Goal: Task Accomplishment & Management: Manage account settings

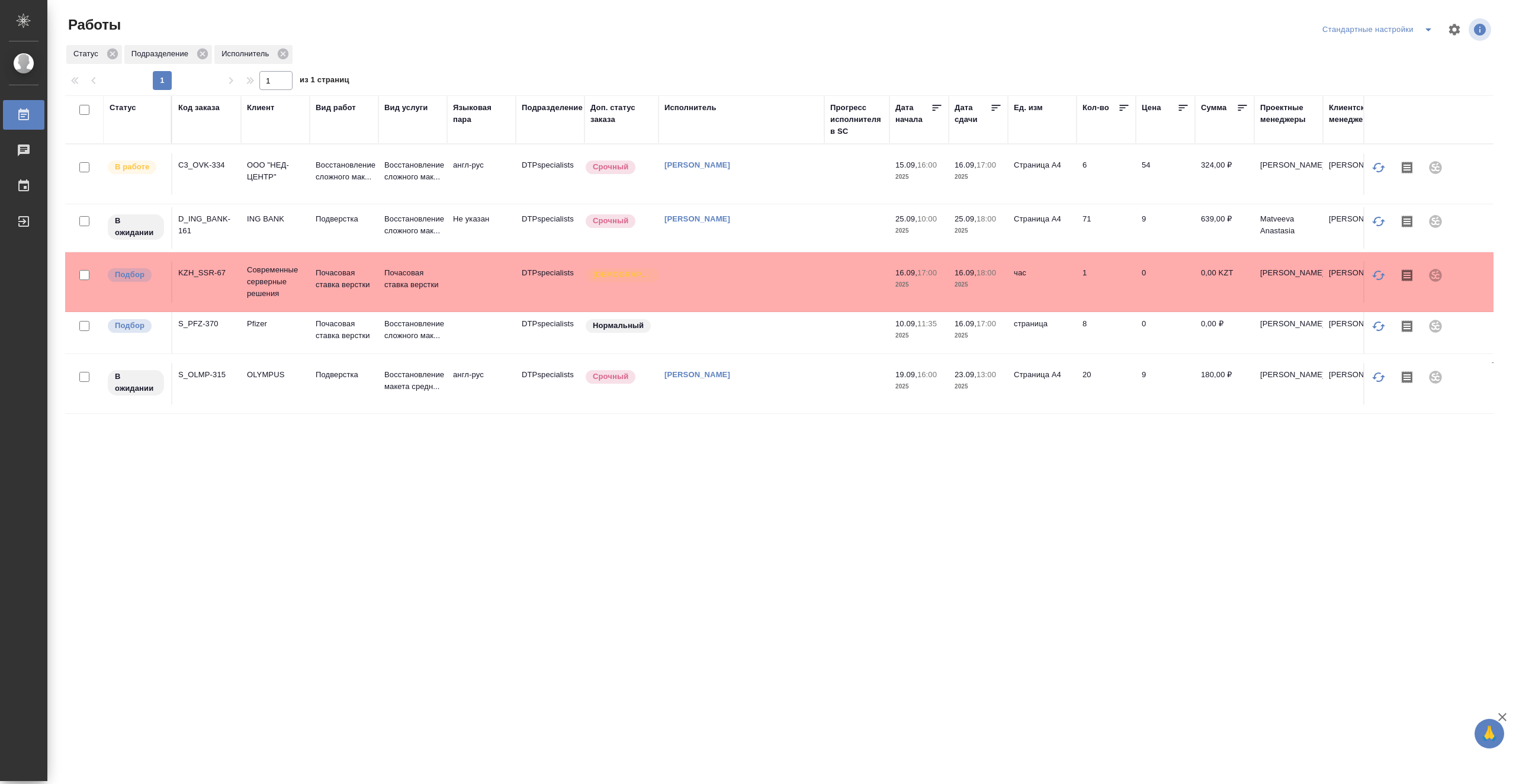
click at [995, 108] on icon at bounding box center [996, 108] width 12 height 12
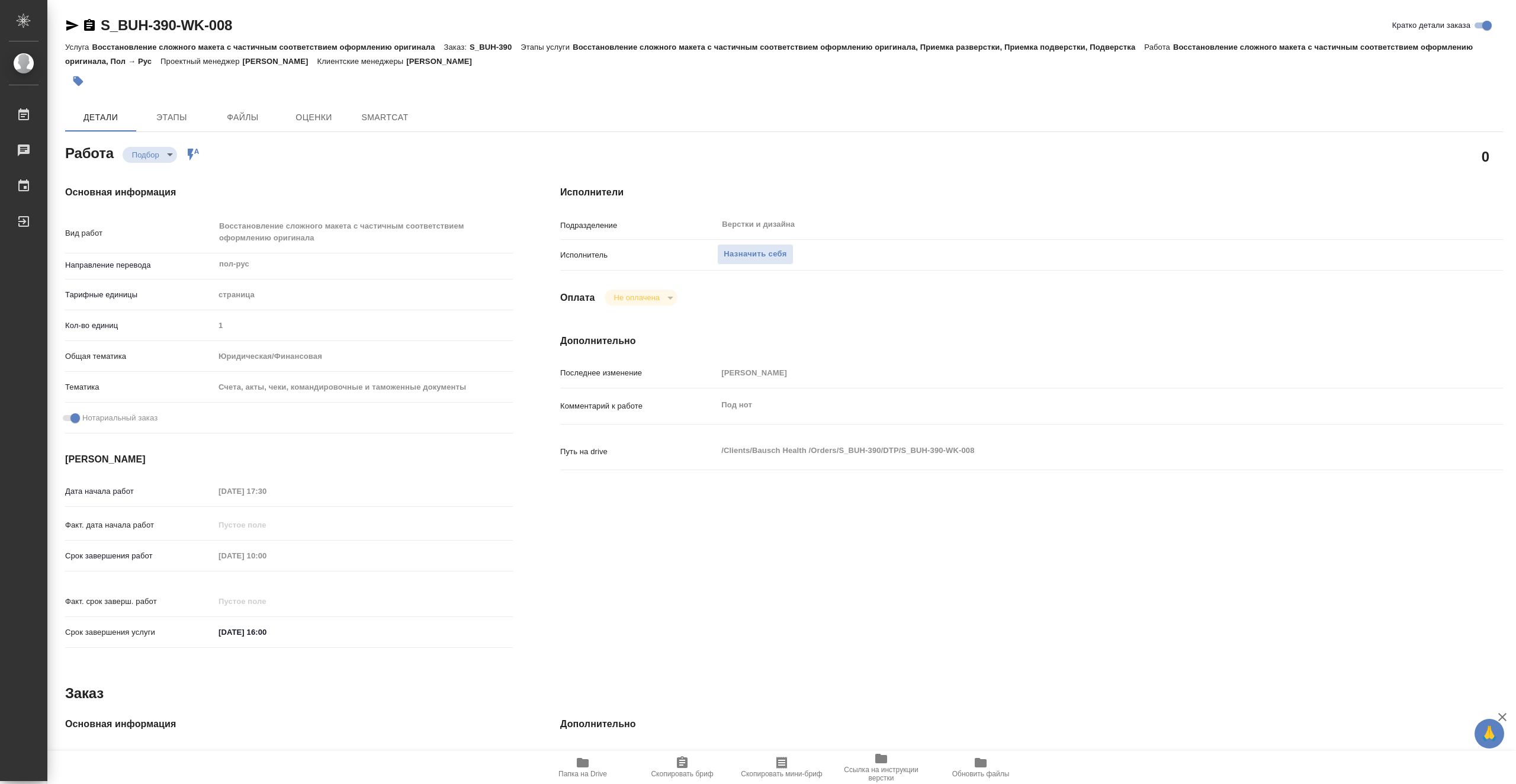
type textarea "x"
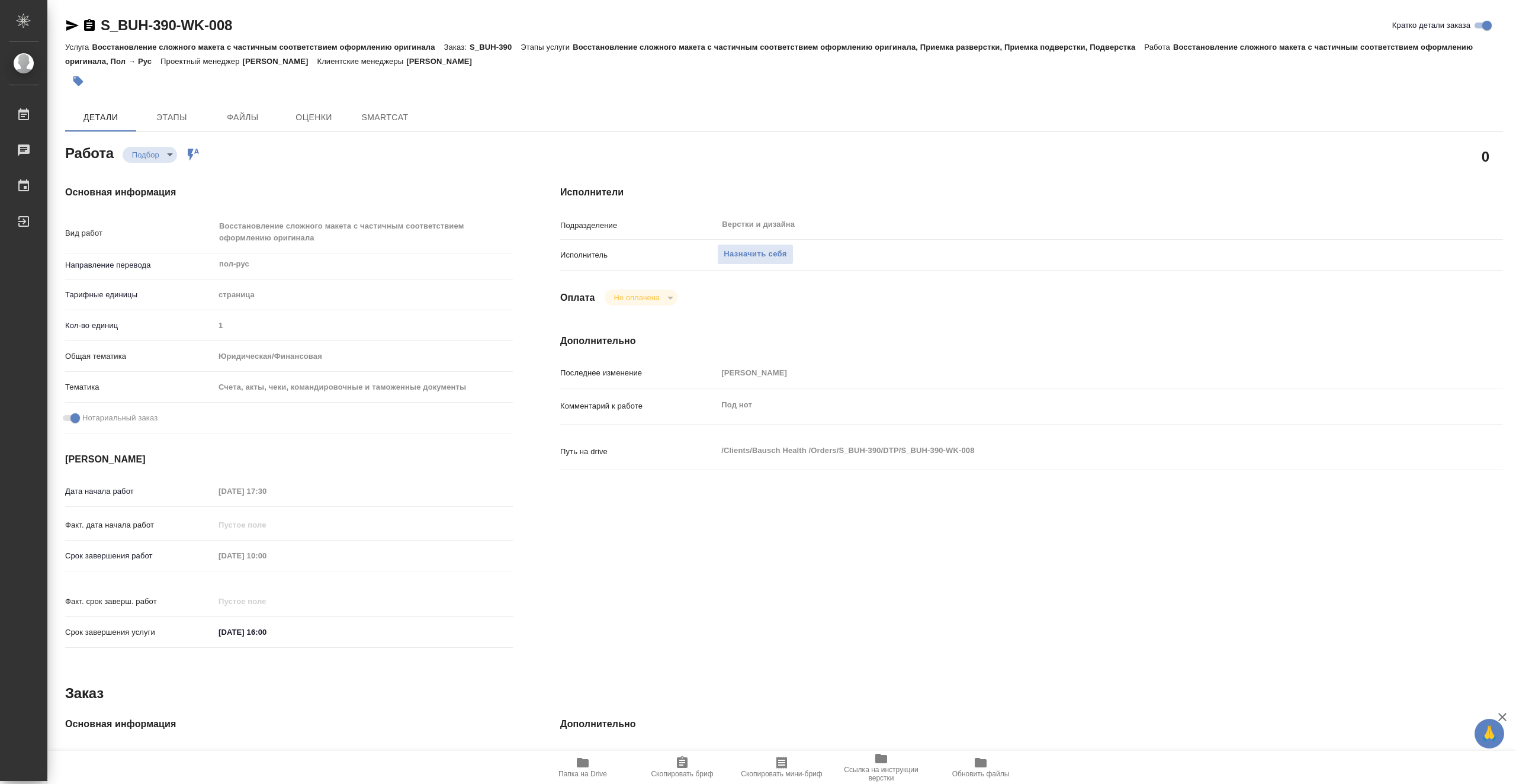
type textarea "x"
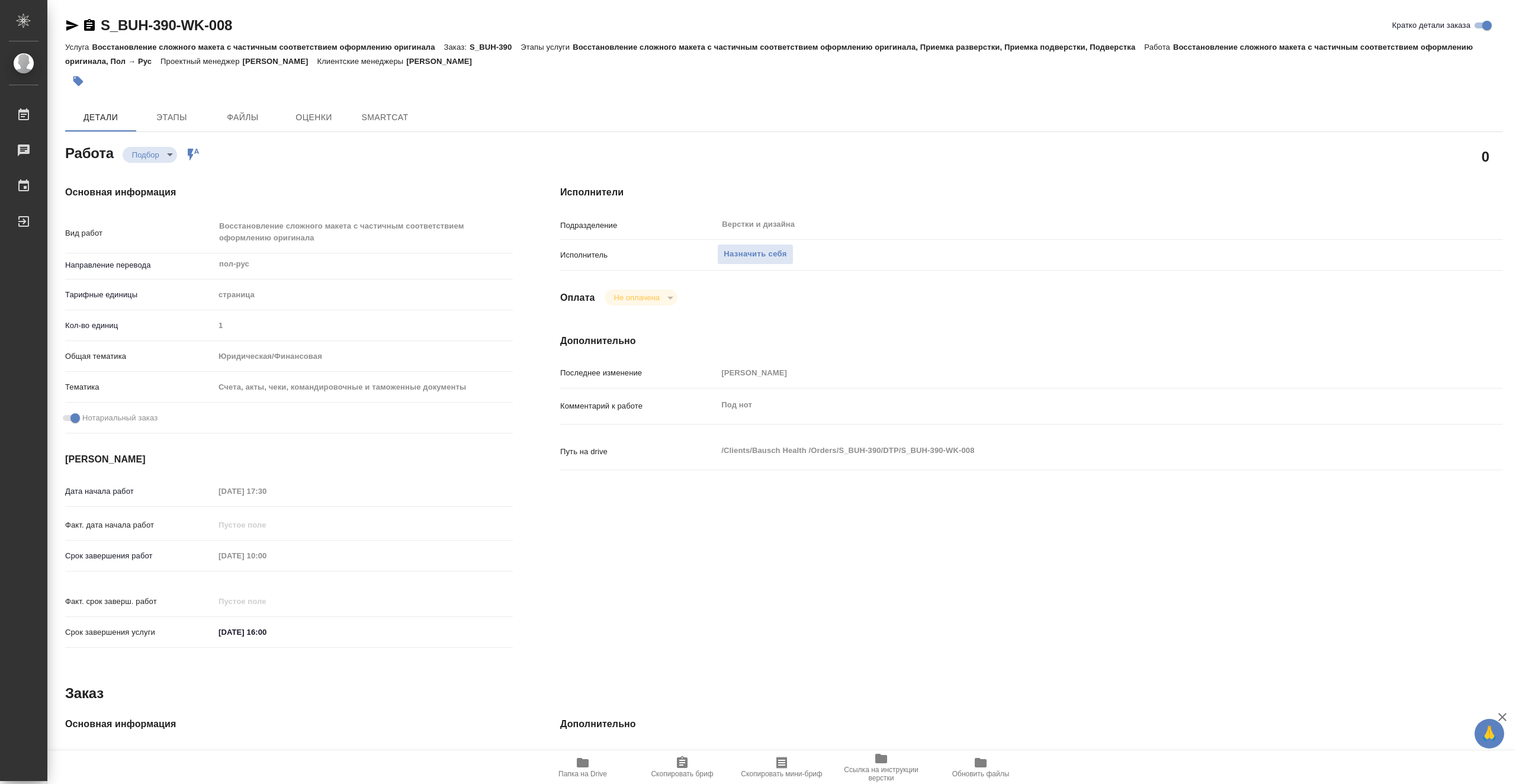
type textarea "x"
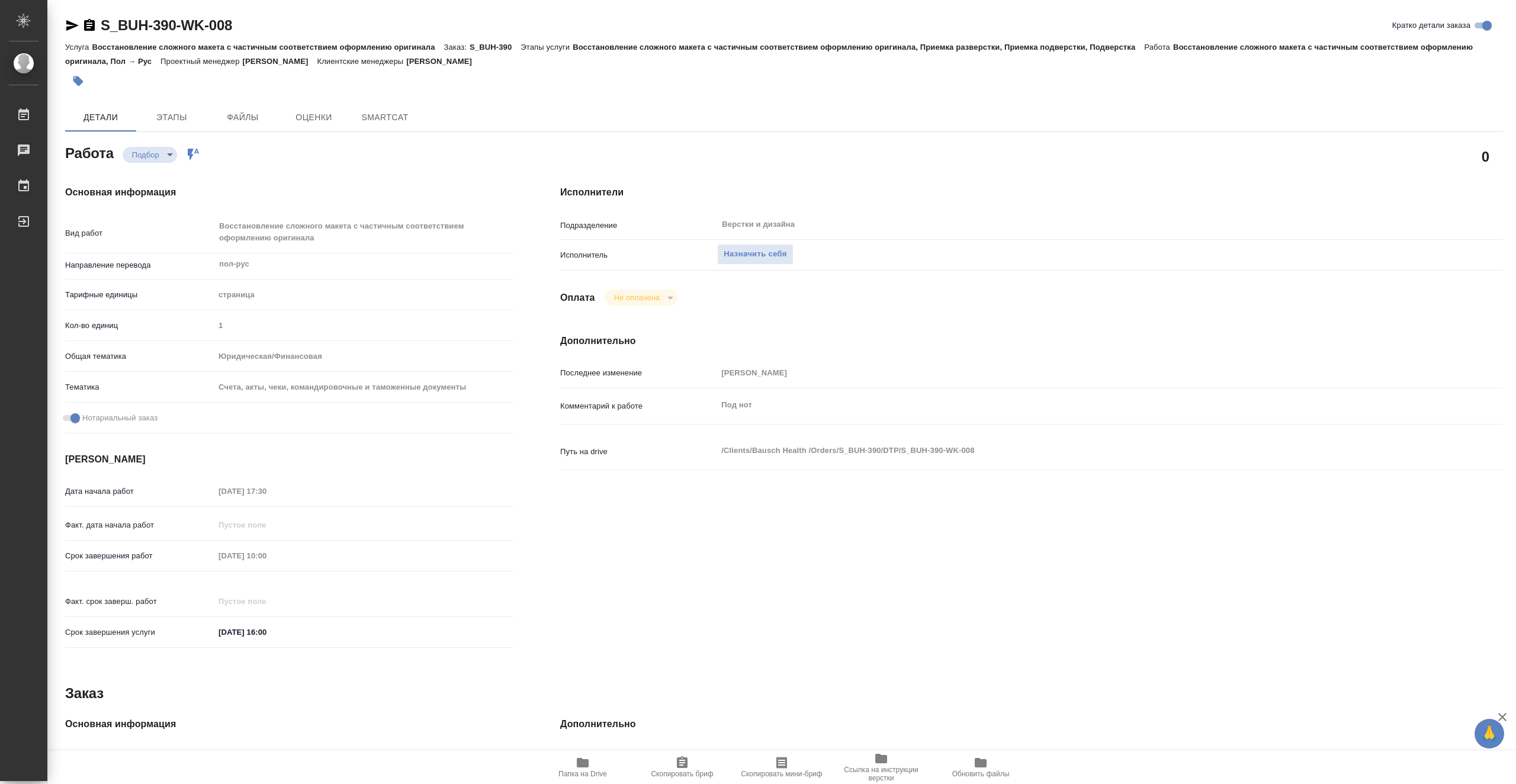
type textarea "x"
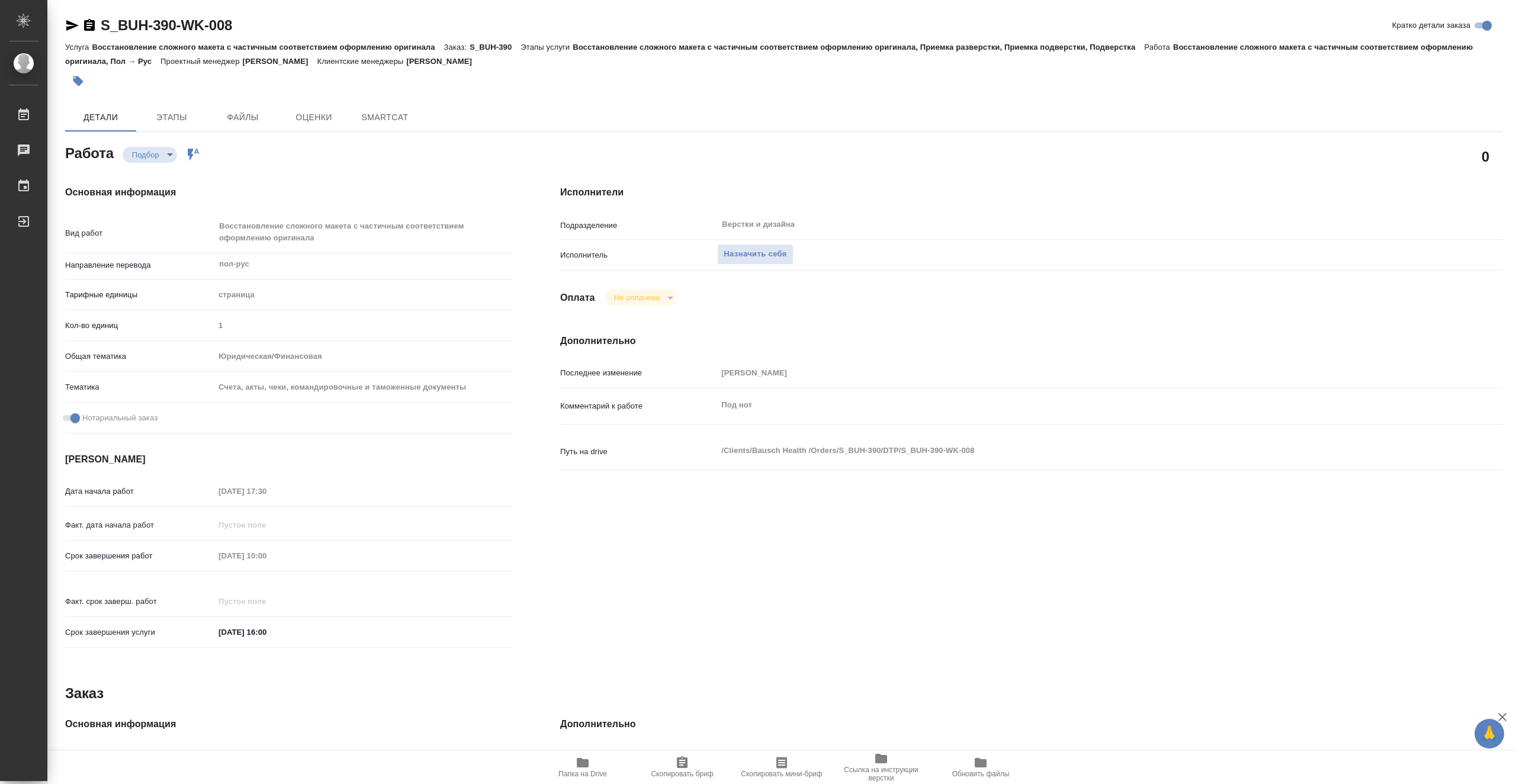
type textarea "x"
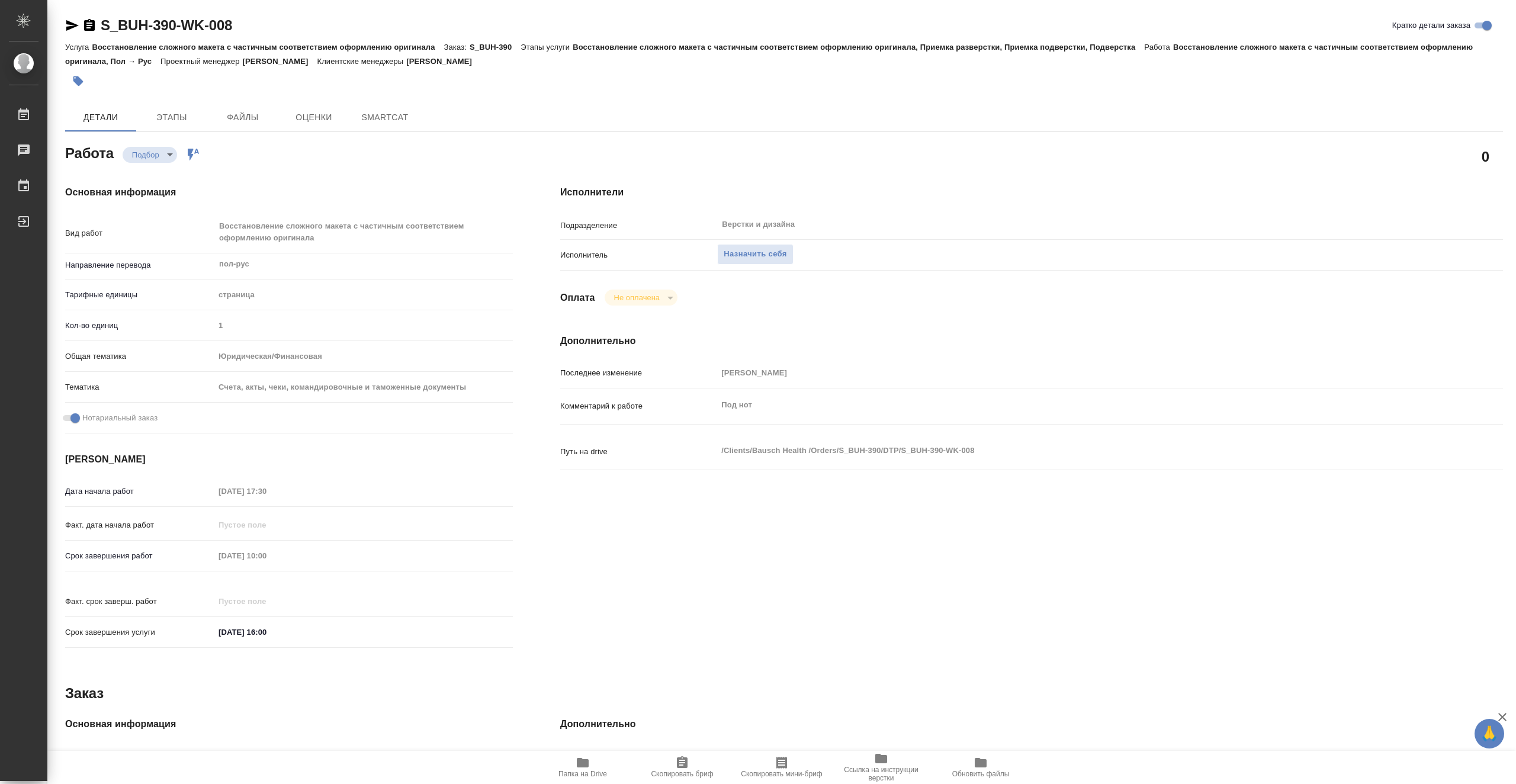
type textarea "x"
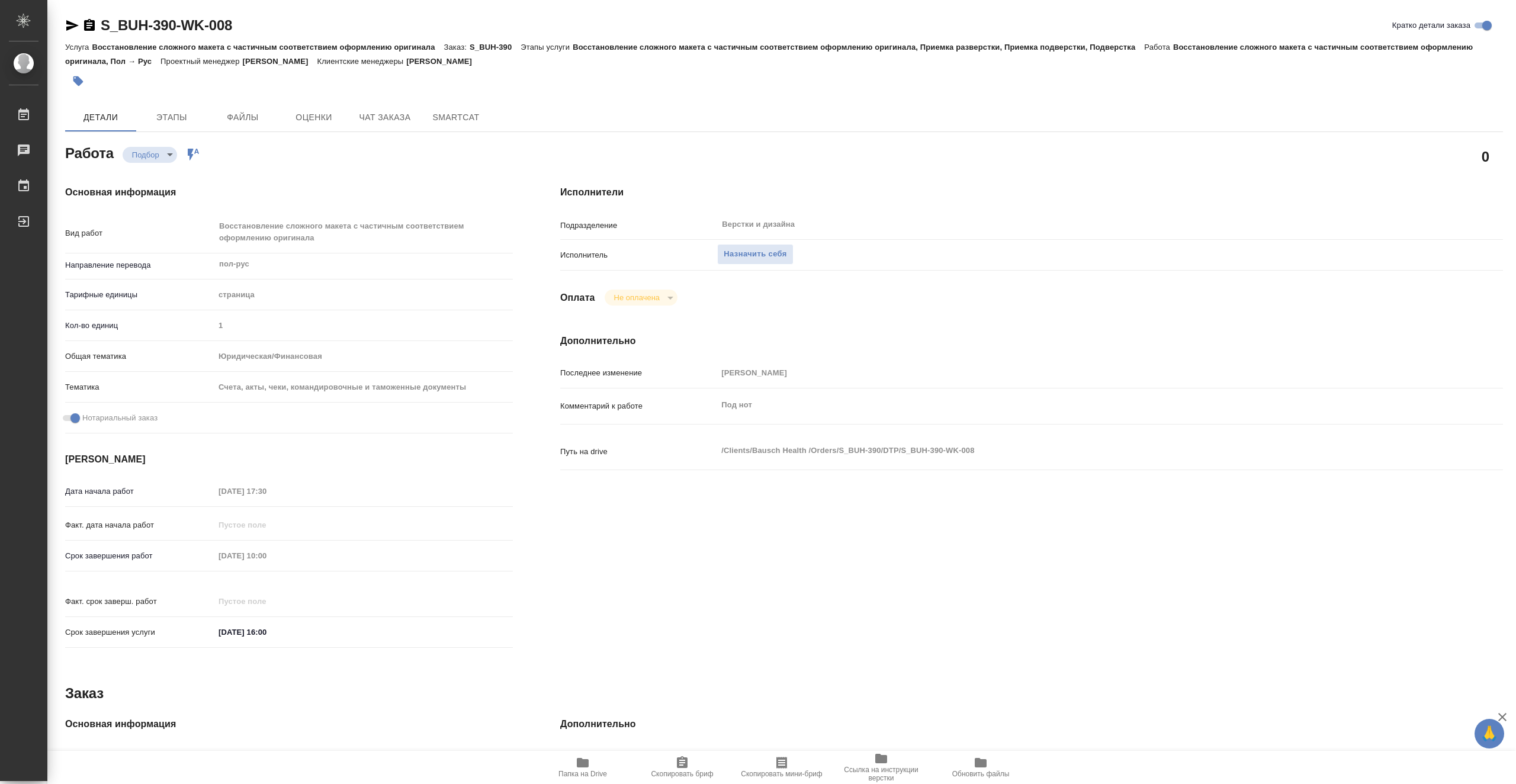
type textarea "x"
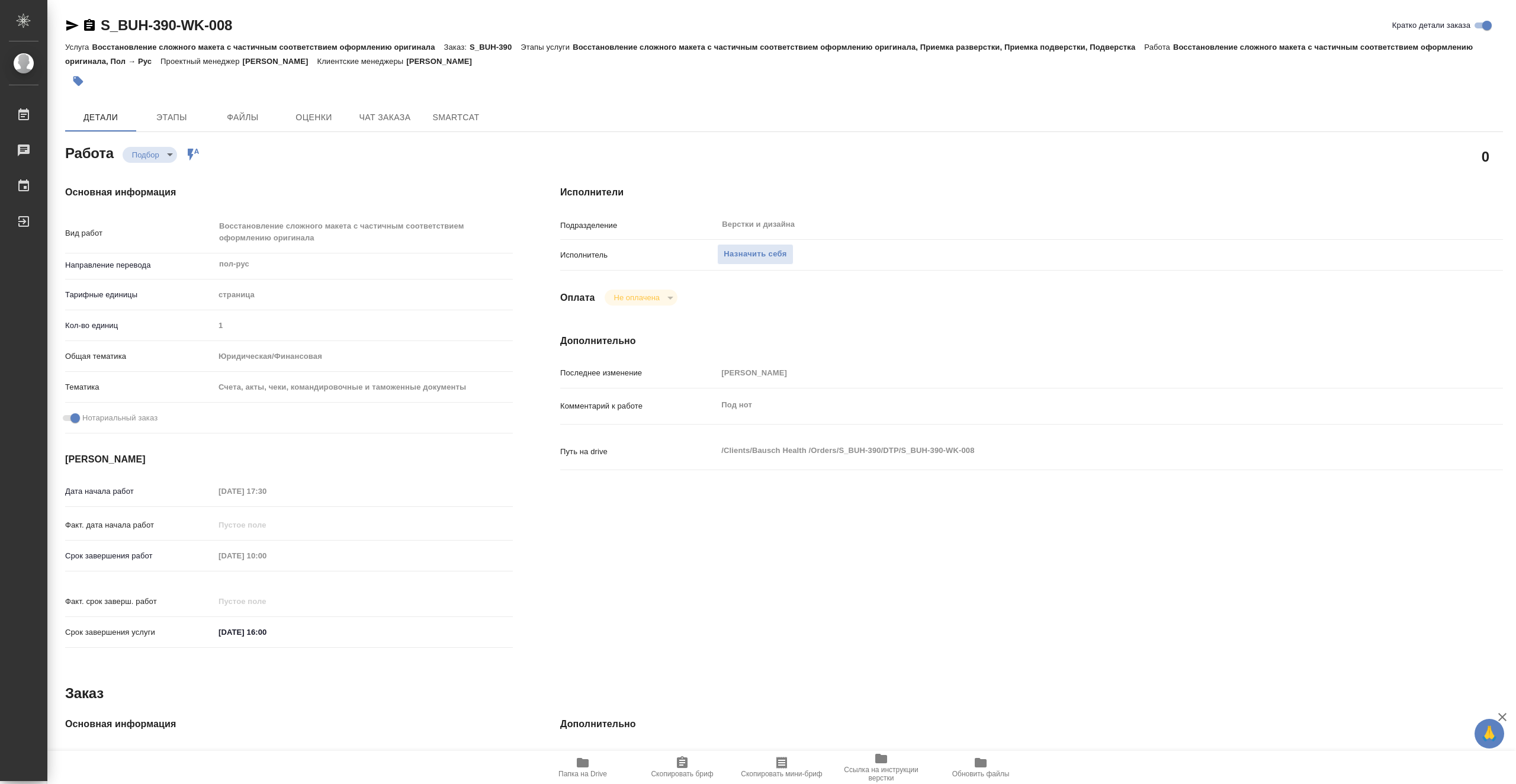
type textarea "x"
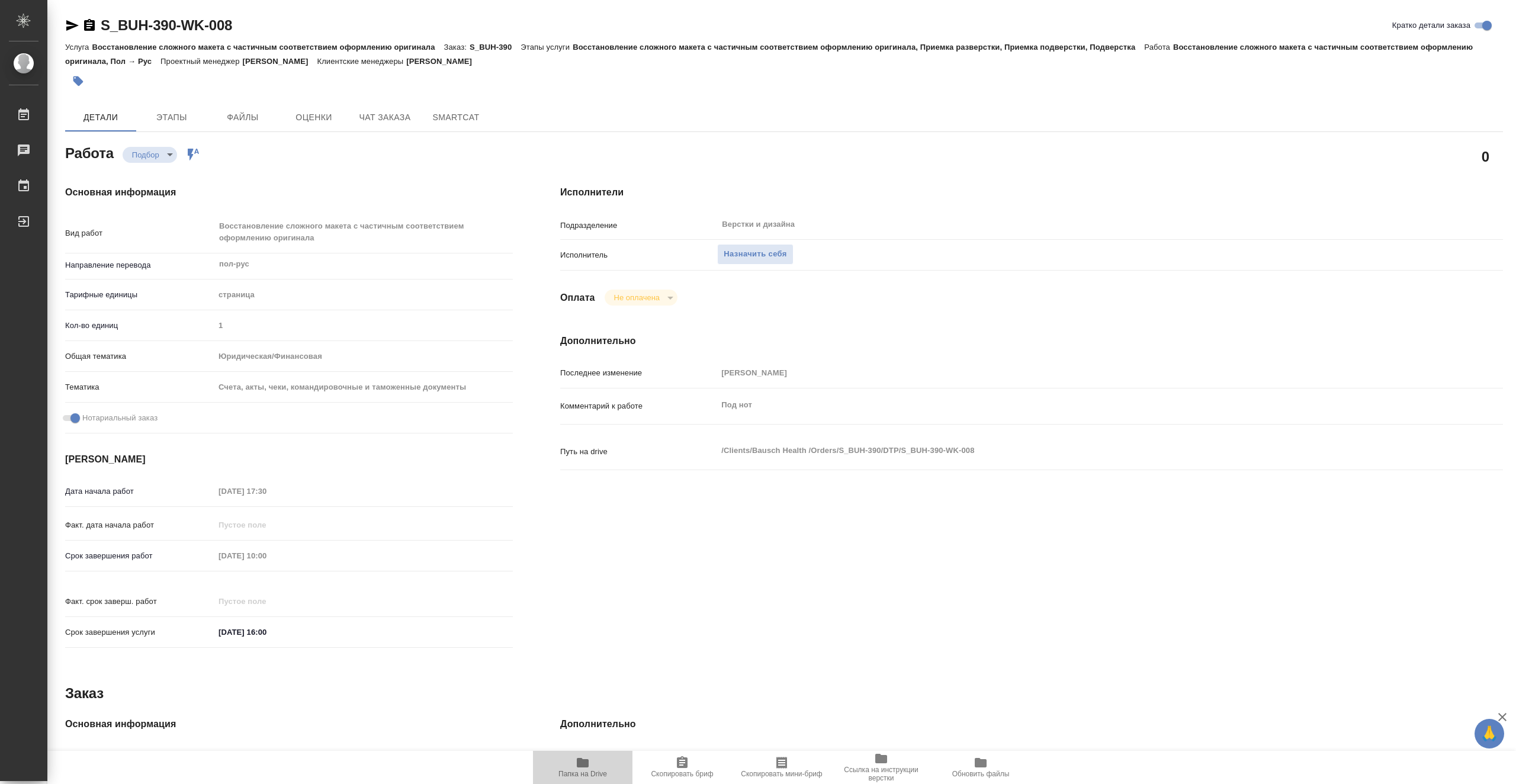
click at [603, 767] on span "Папка на Drive" at bounding box center [583, 767] width 85 height 22
drag, startPoint x: 202, startPoint y: 30, endPoint x: 102, endPoint y: 32, distance: 100.0
click at [102, 32] on div "S_BUH-390-WK-008 Кратко детали заказа" at bounding box center [784, 26] width 1438 height 19
copy link "S_BUH-390-WK-008"
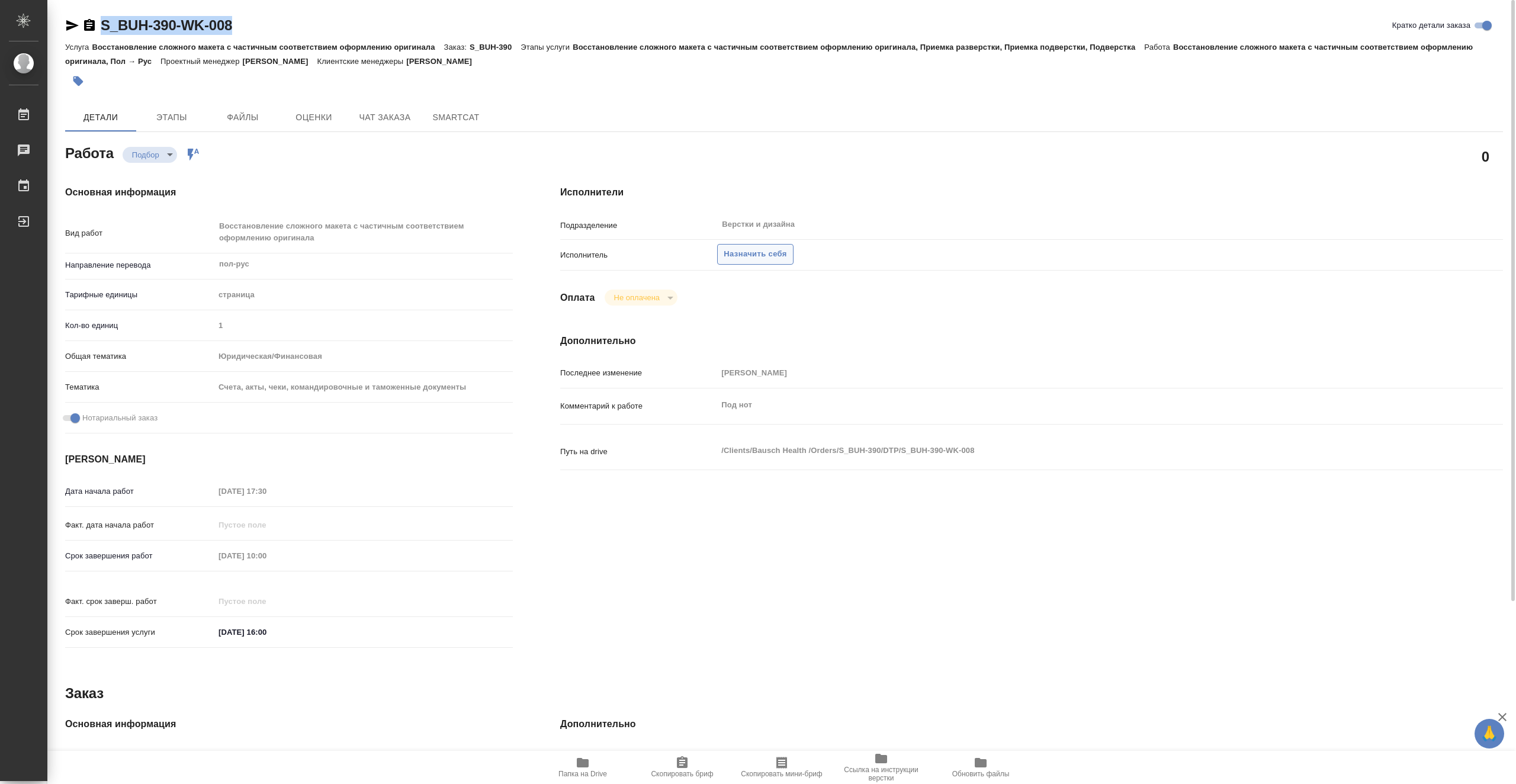
click at [736, 249] on span "Назначить себя" at bounding box center [755, 254] width 62 height 13
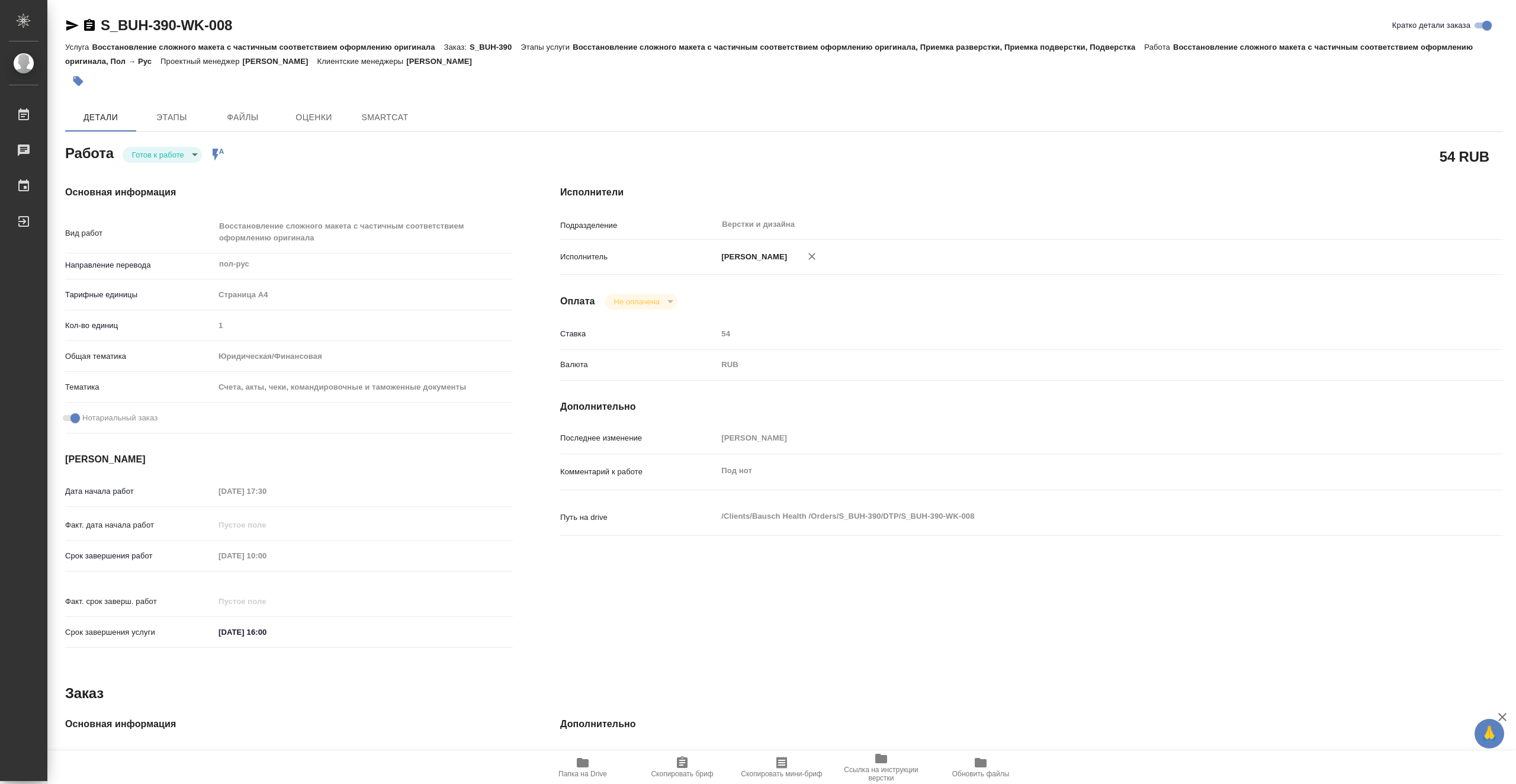
type textarea "x"
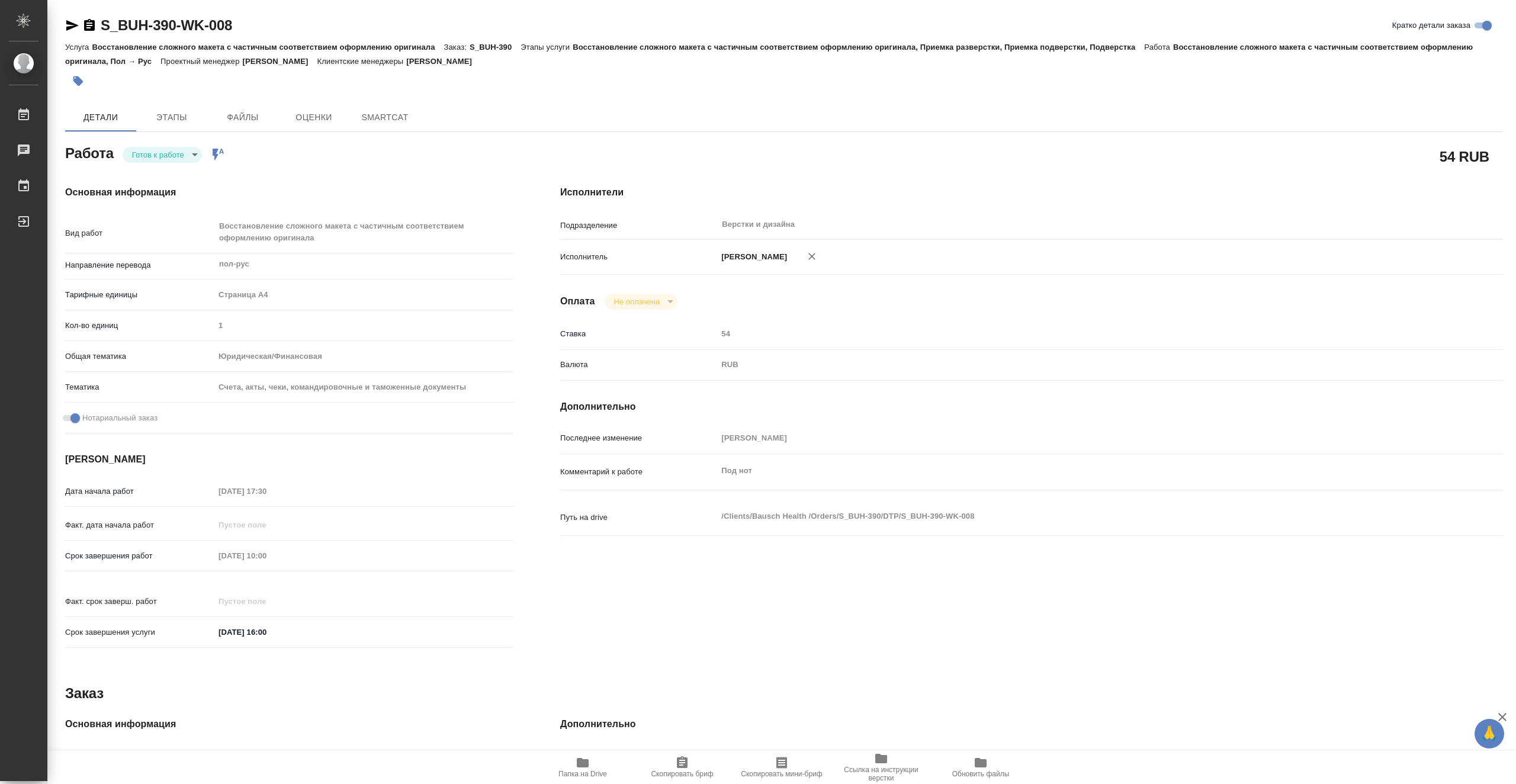
type textarea "x"
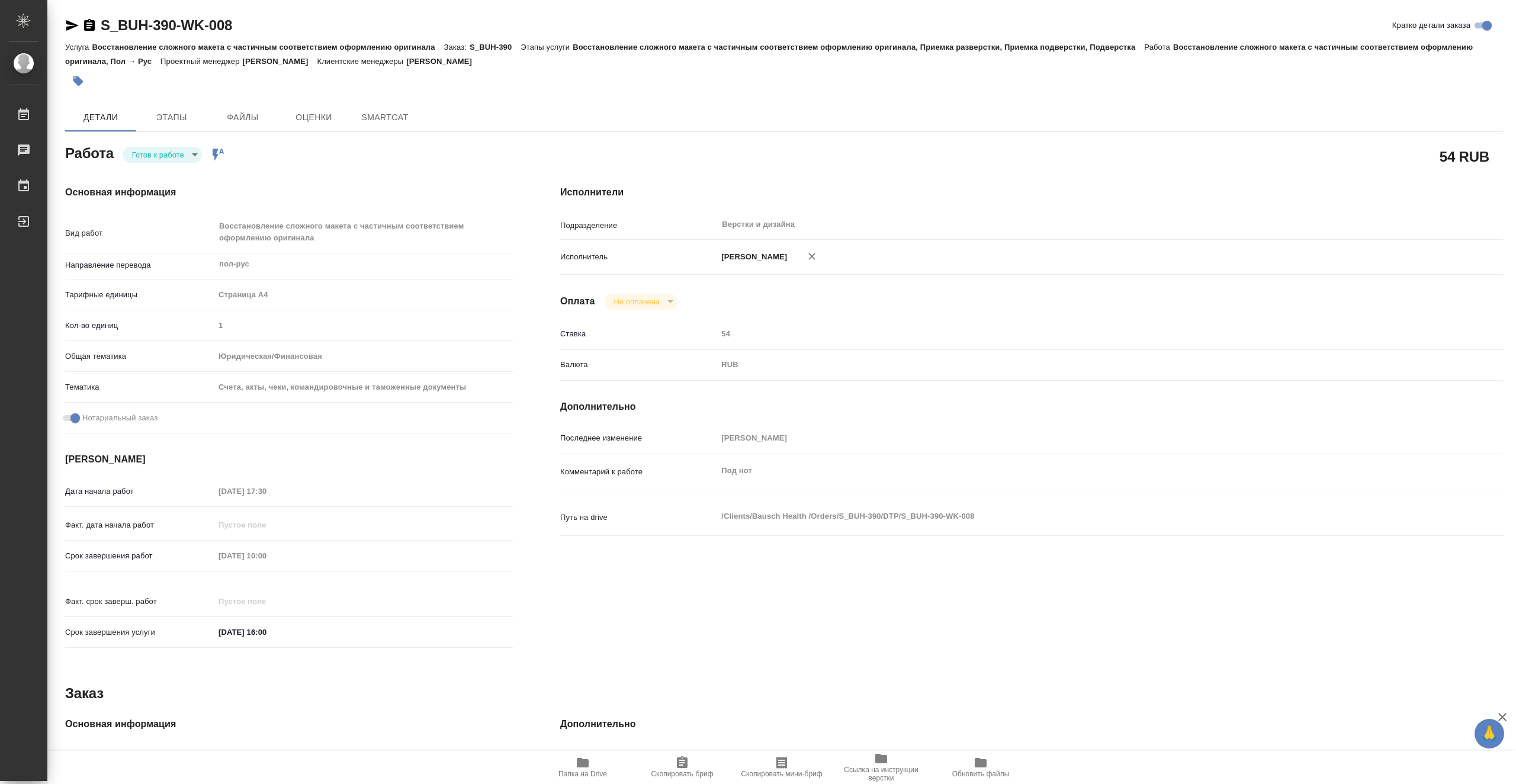
type textarea "x"
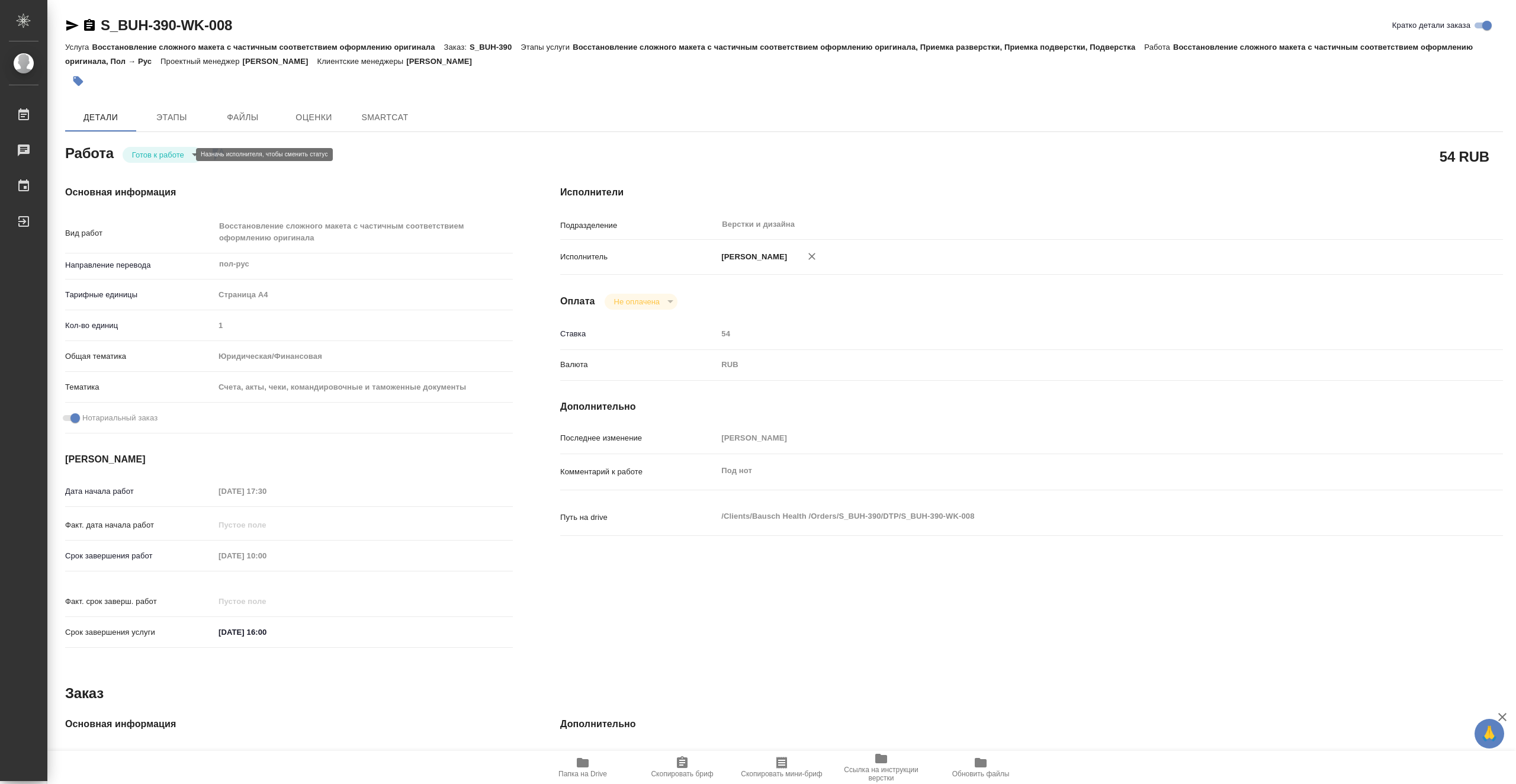
type textarea "x"
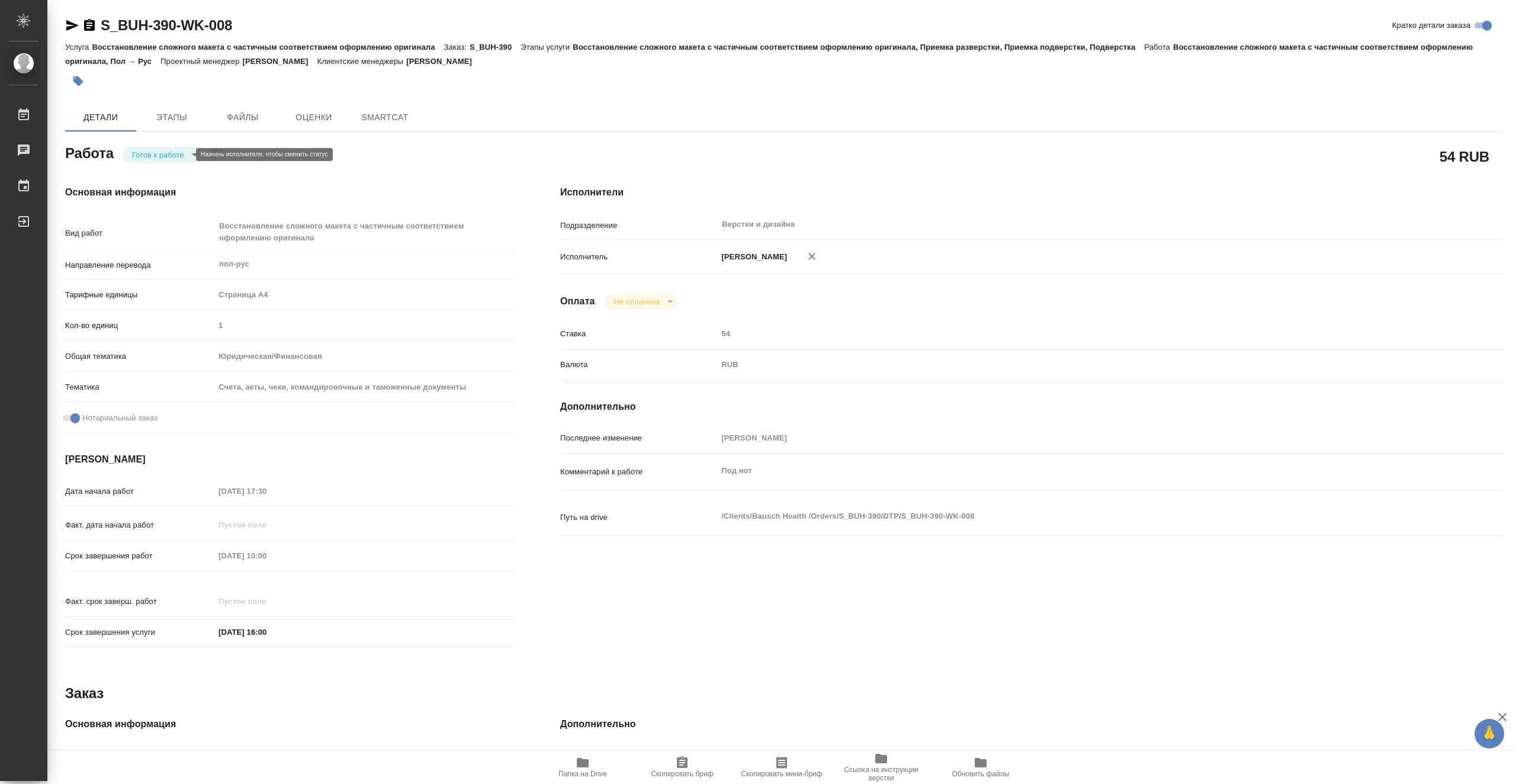
type textarea "x"
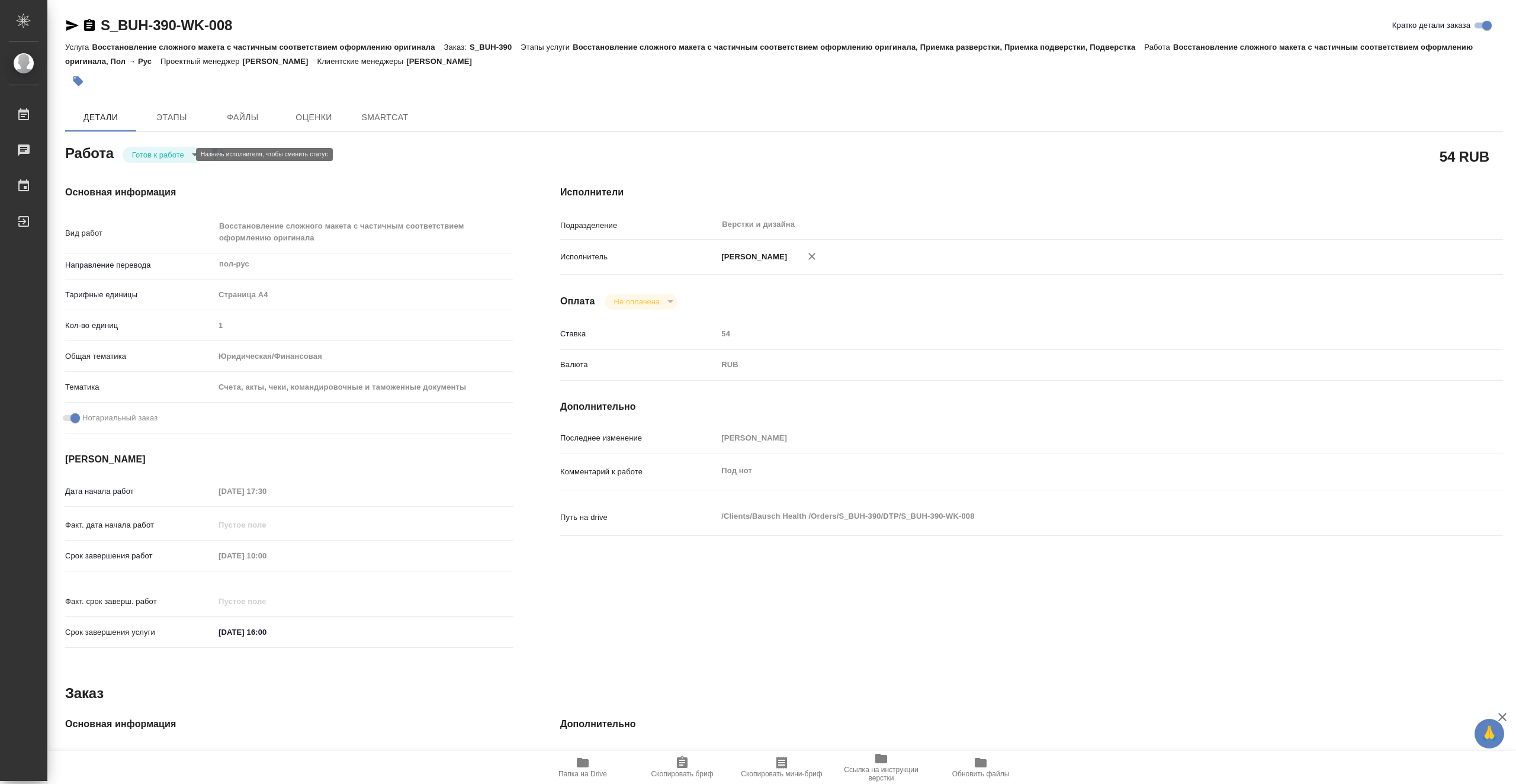
click at [160, 154] on body "🙏 .cls-1 fill:#fff; AWATERA Vasiutchenko Aleksandr Работы Чаты График Выйти S_B…" at bounding box center [758, 392] width 1516 height 784
type textarea "x"
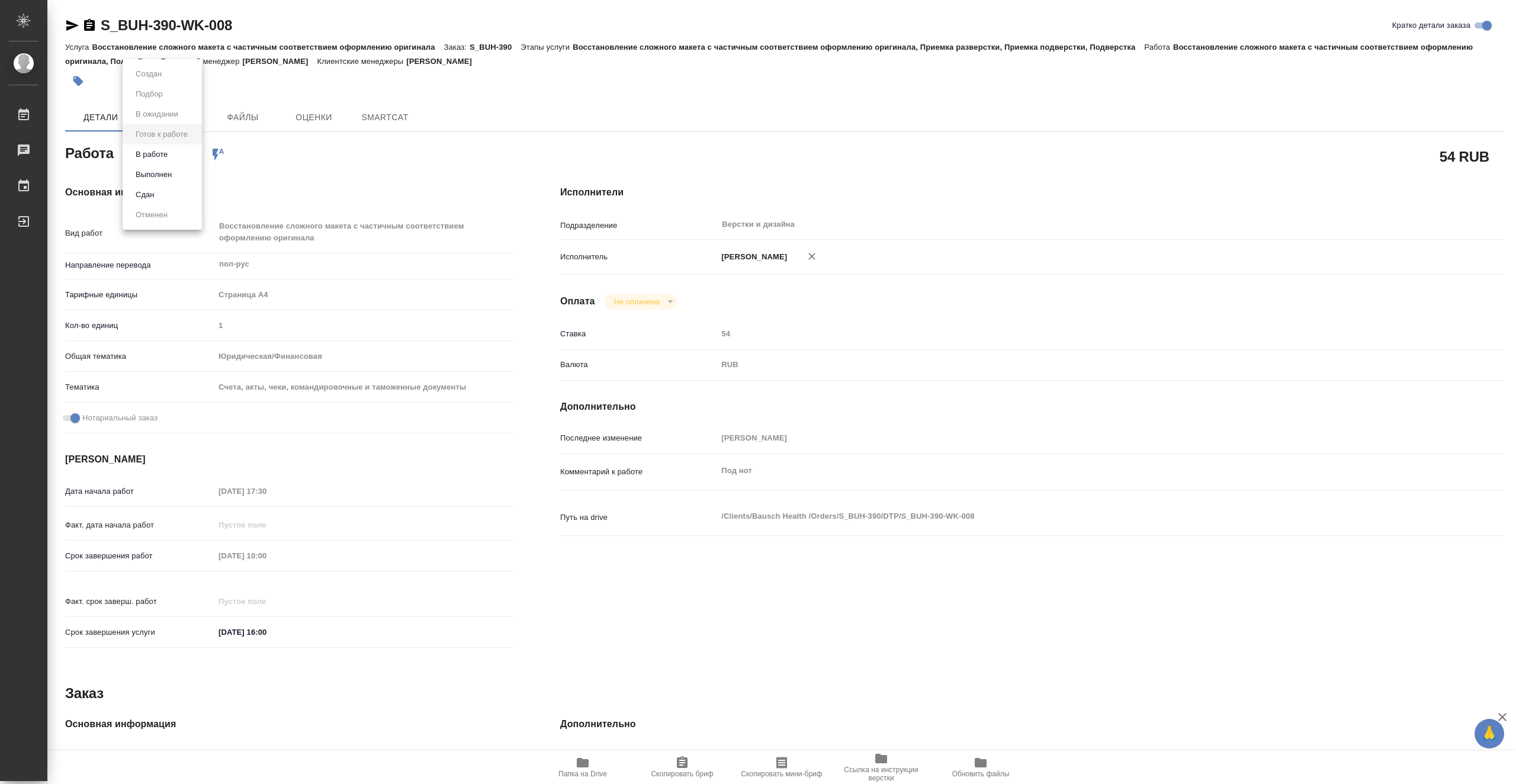
type textarea "x"
click at [175, 157] on li "В работе" at bounding box center [162, 155] width 79 height 20
type textarea "x"
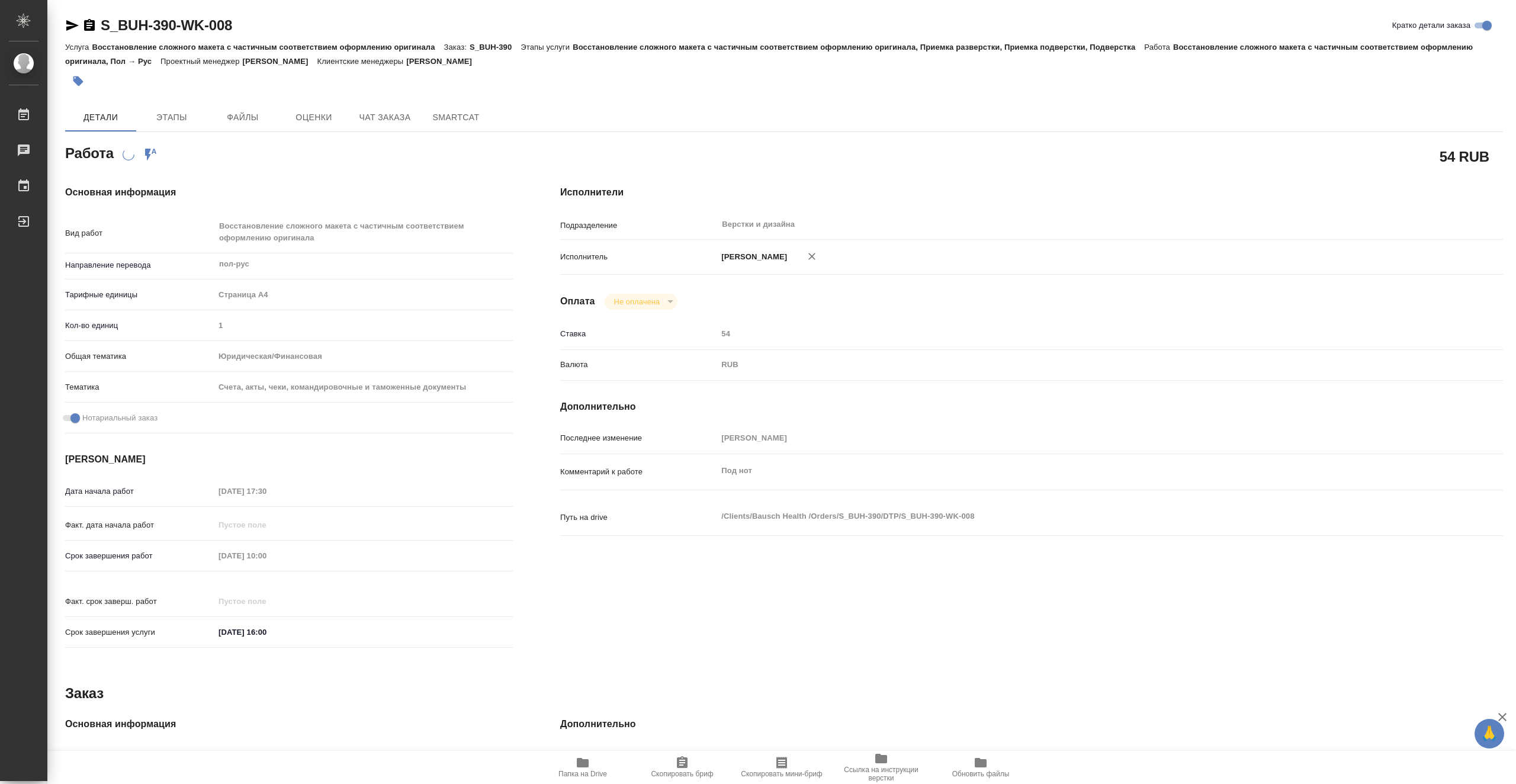
type textarea "x"
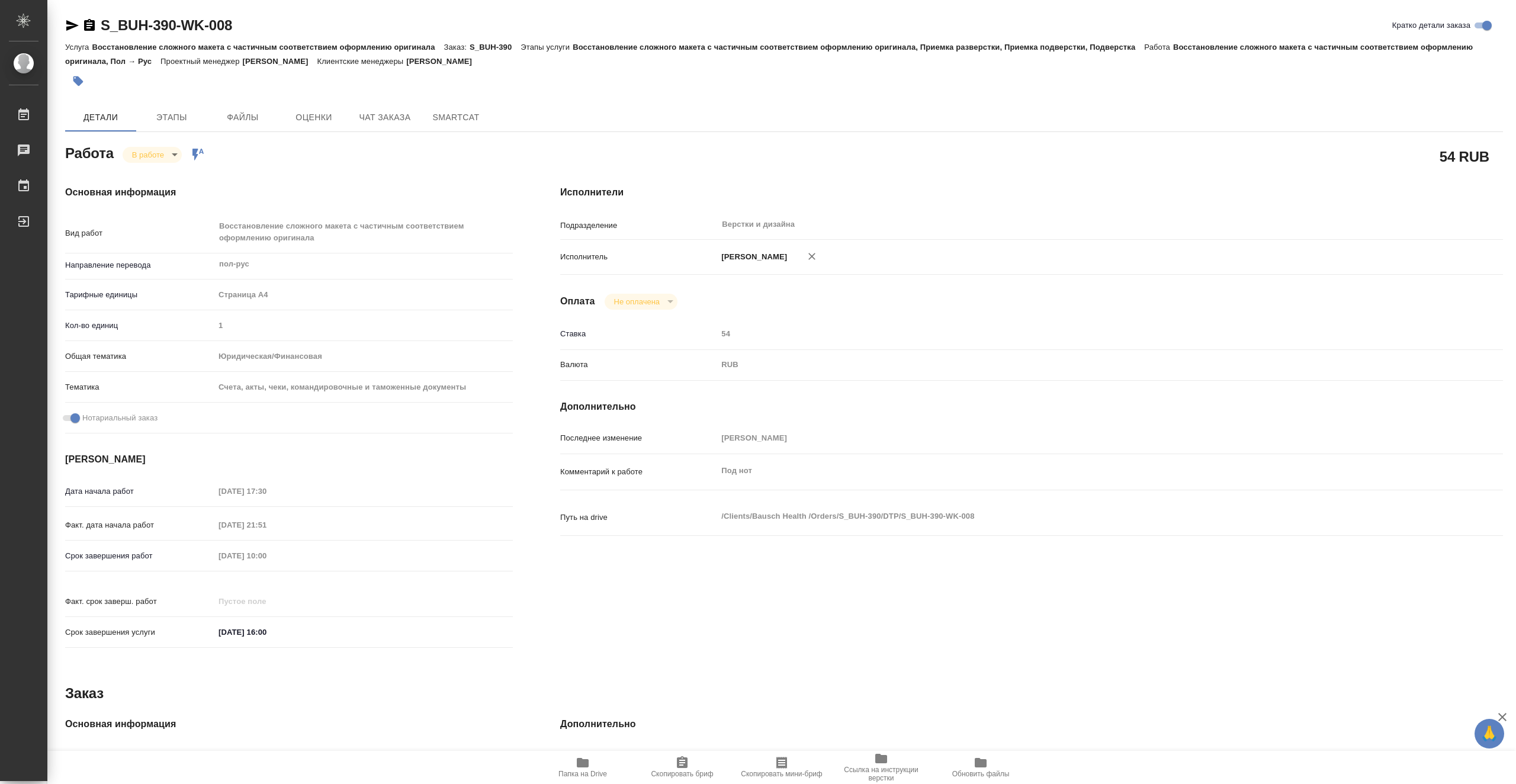
type textarea "x"
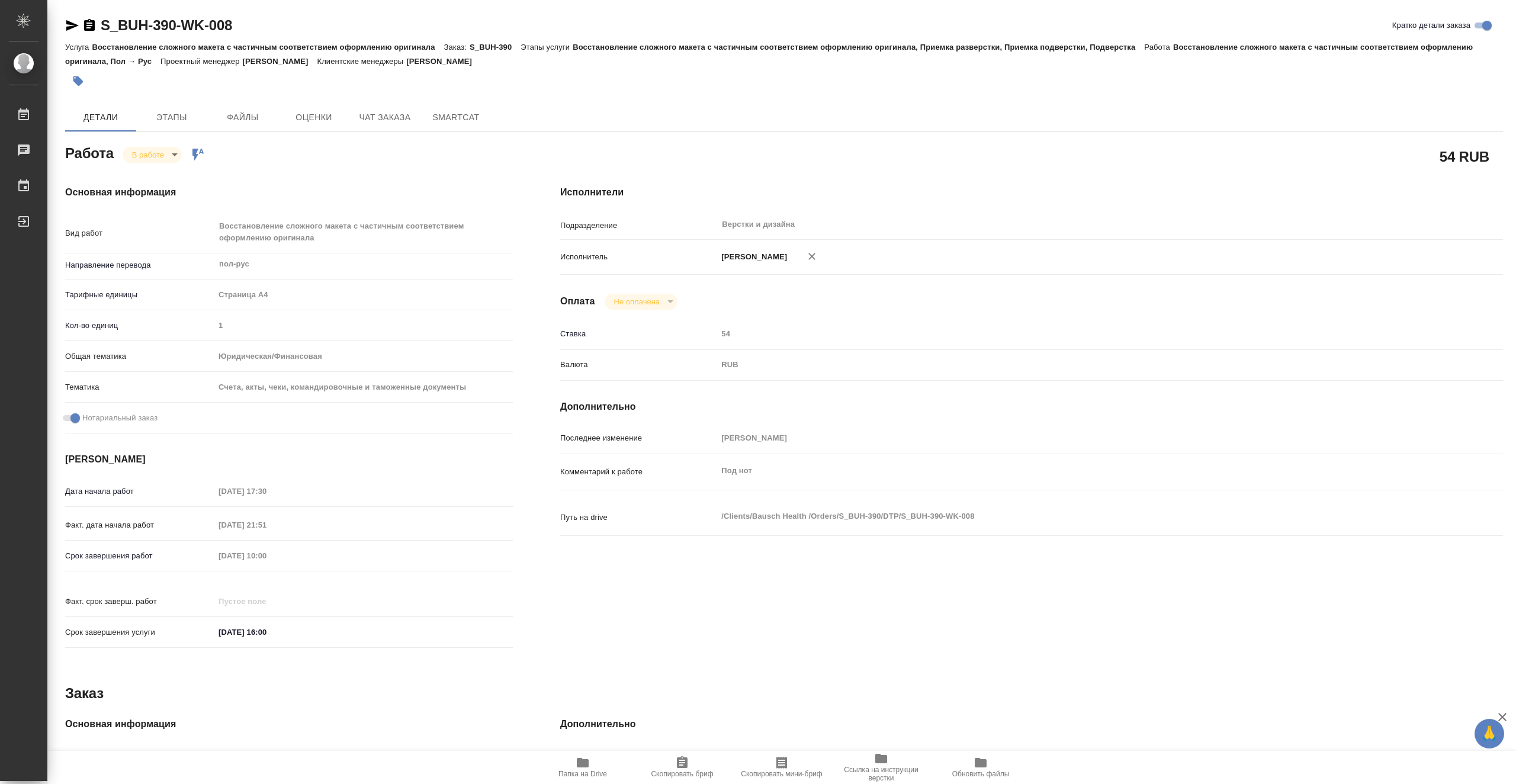
type textarea "x"
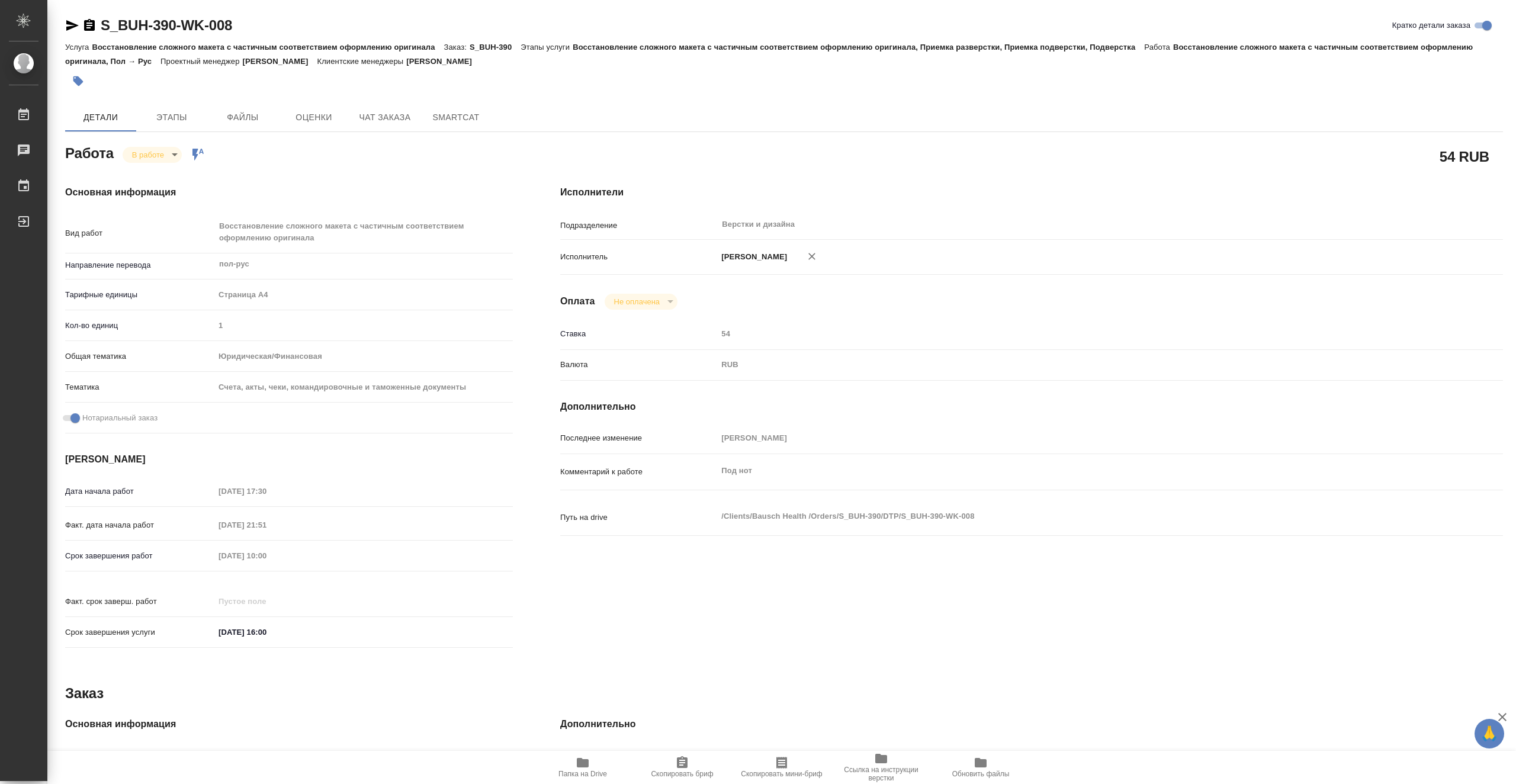
type textarea "x"
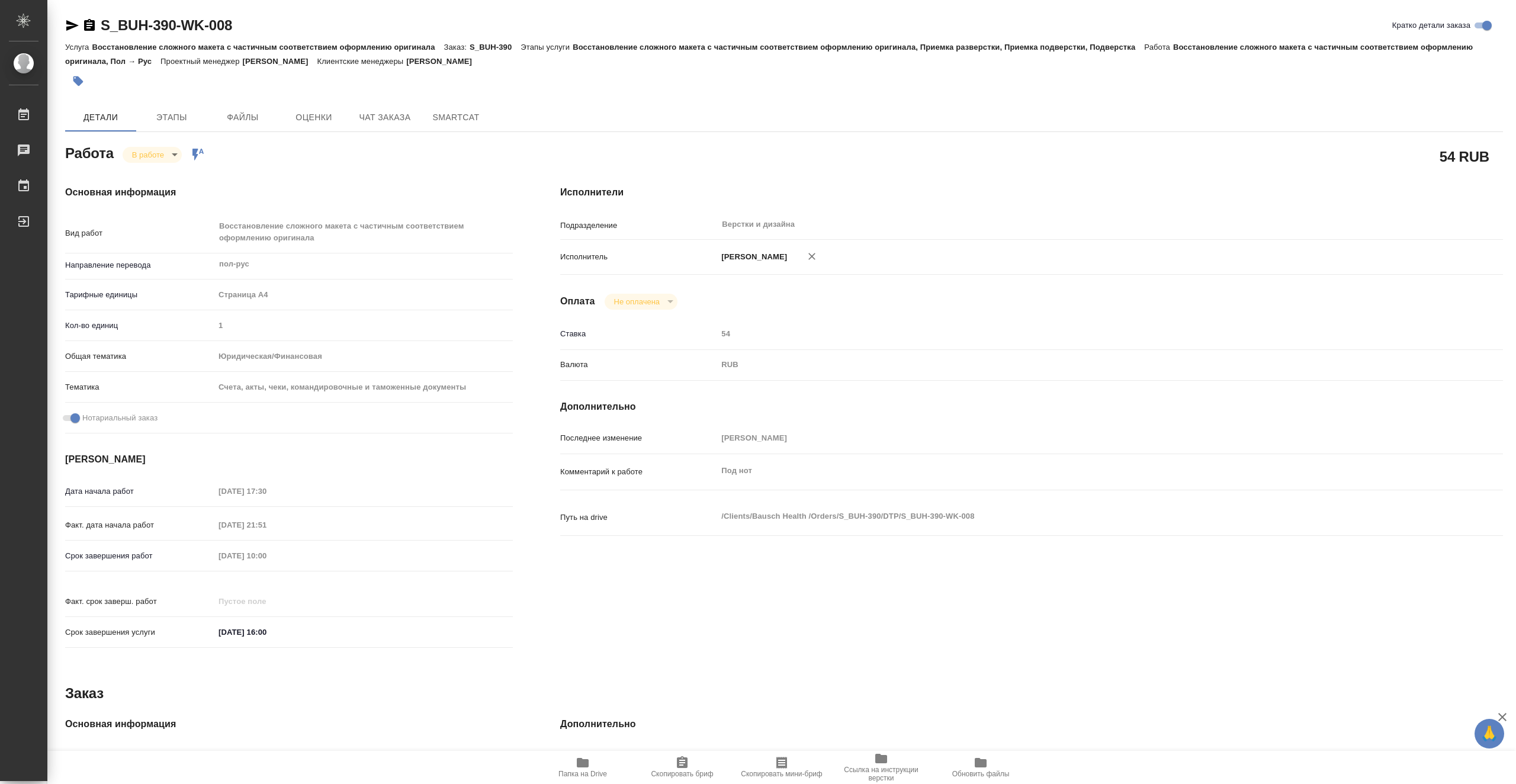
type textarea "x"
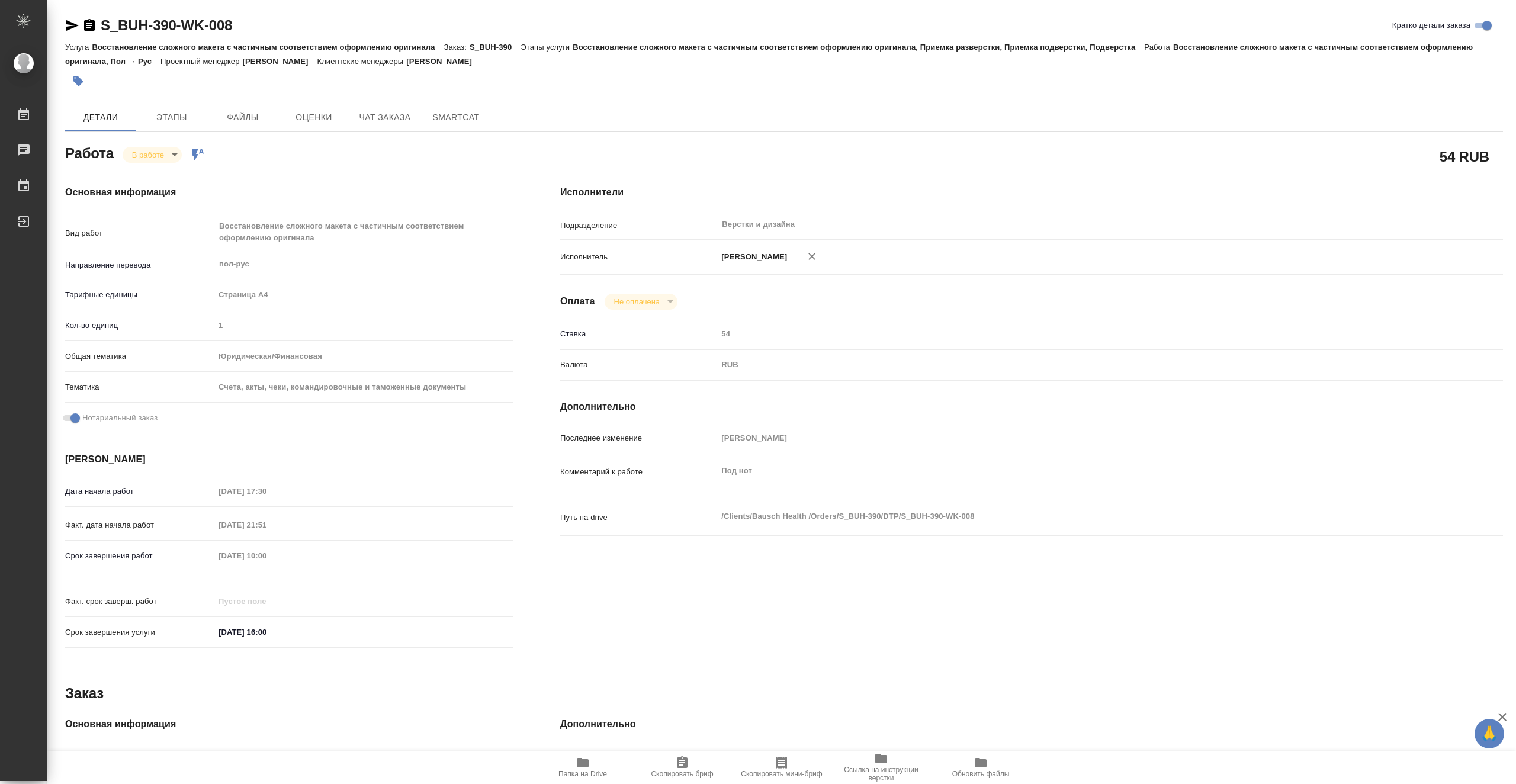
type textarea "x"
click at [159, 155] on body "🙏 .cls-1 fill:#fff; AWATERA Vasiutchenko Aleksandr Работы 0 Чаты График Выйти S…" at bounding box center [758, 392] width 1516 height 784
click at [166, 173] on button "Выполнен" at bounding box center [154, 174] width 43 height 13
type textarea "x"
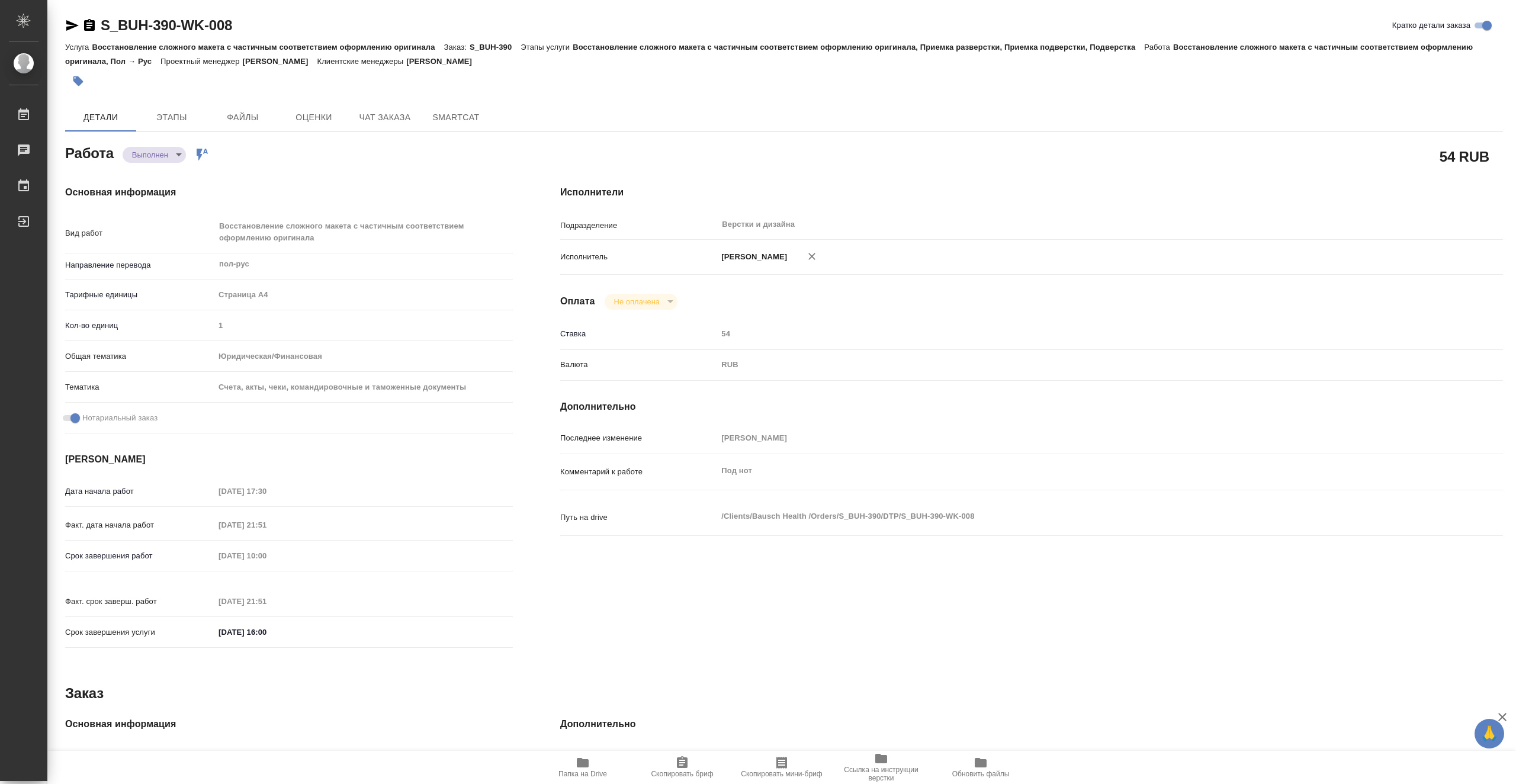
type textarea "x"
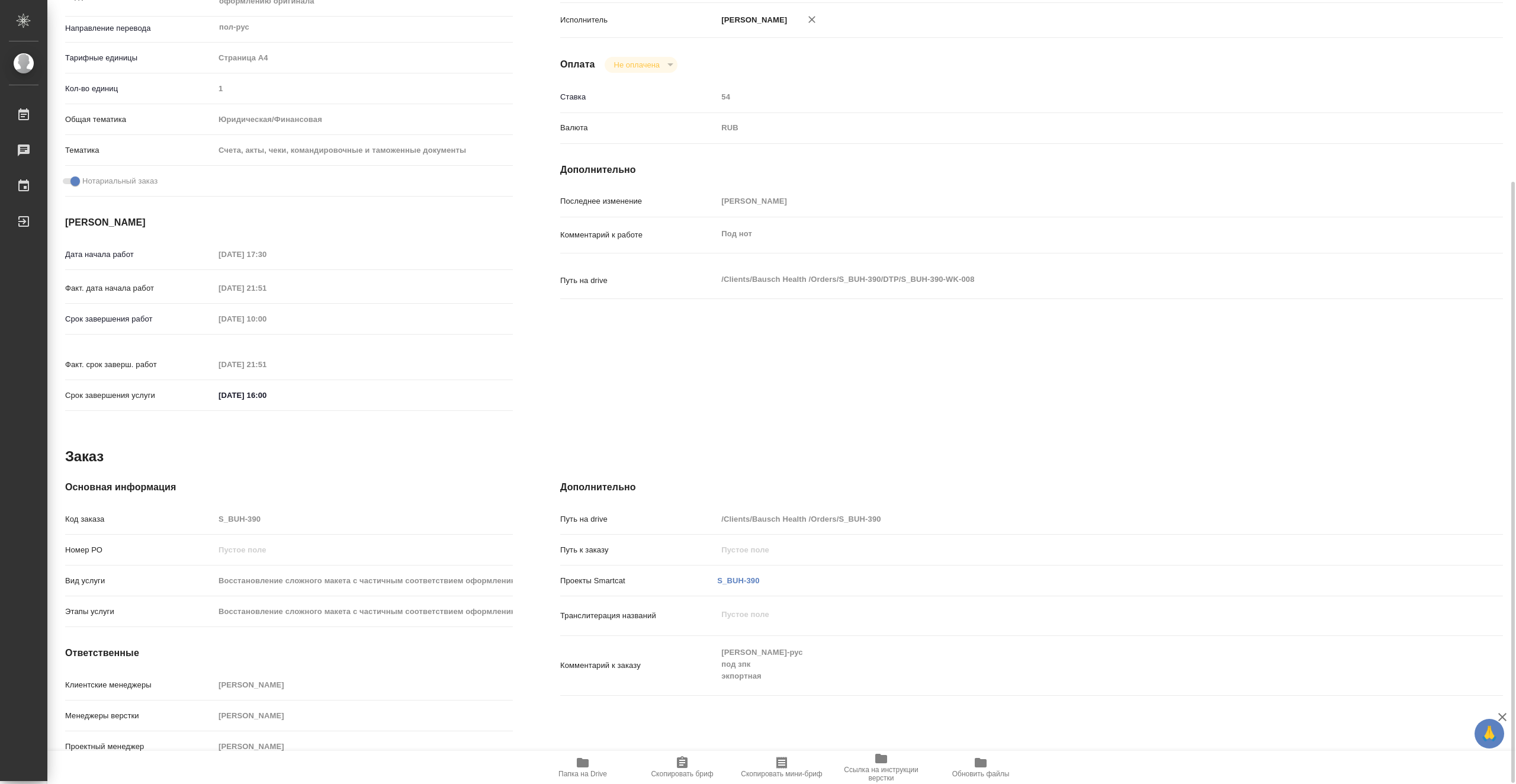
scroll to position [238, 0]
type textarea "x"
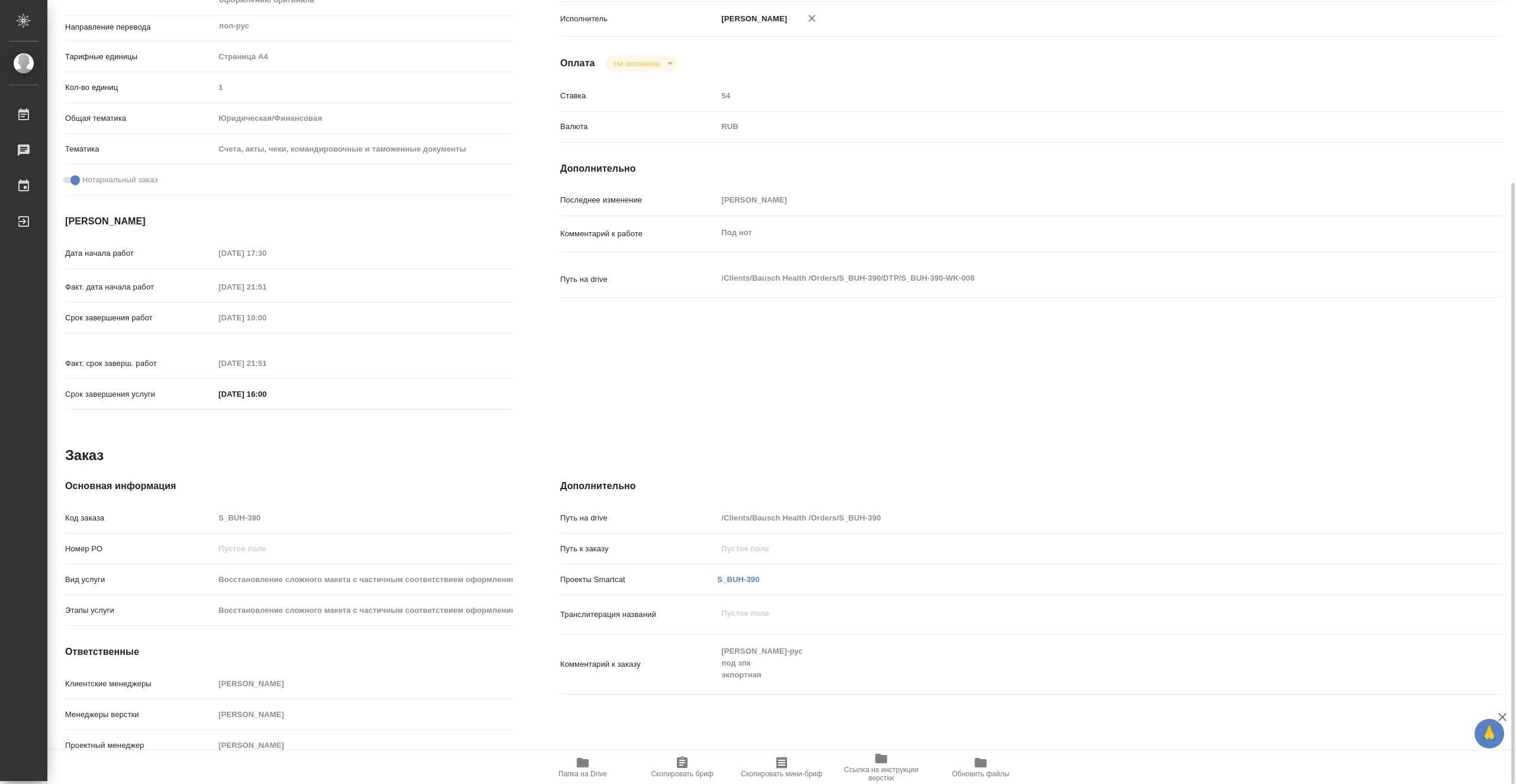
type textarea "x"
